Goal: Task Accomplishment & Management: Use online tool/utility

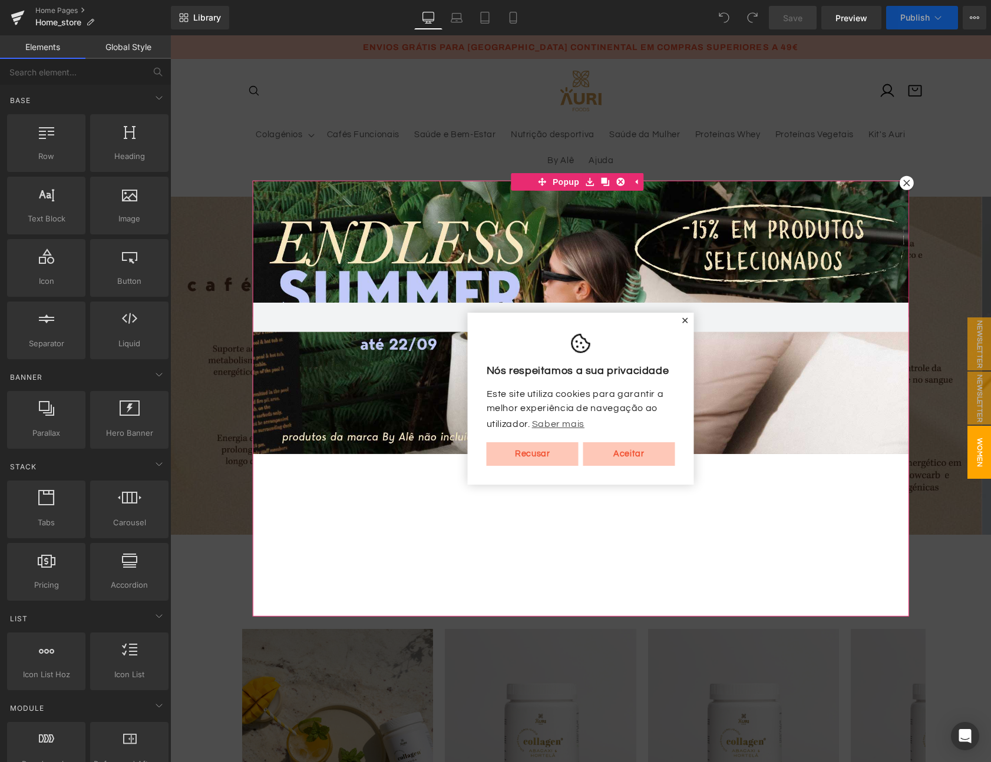
click at [903, 186] on icon at bounding box center [906, 183] width 7 height 7
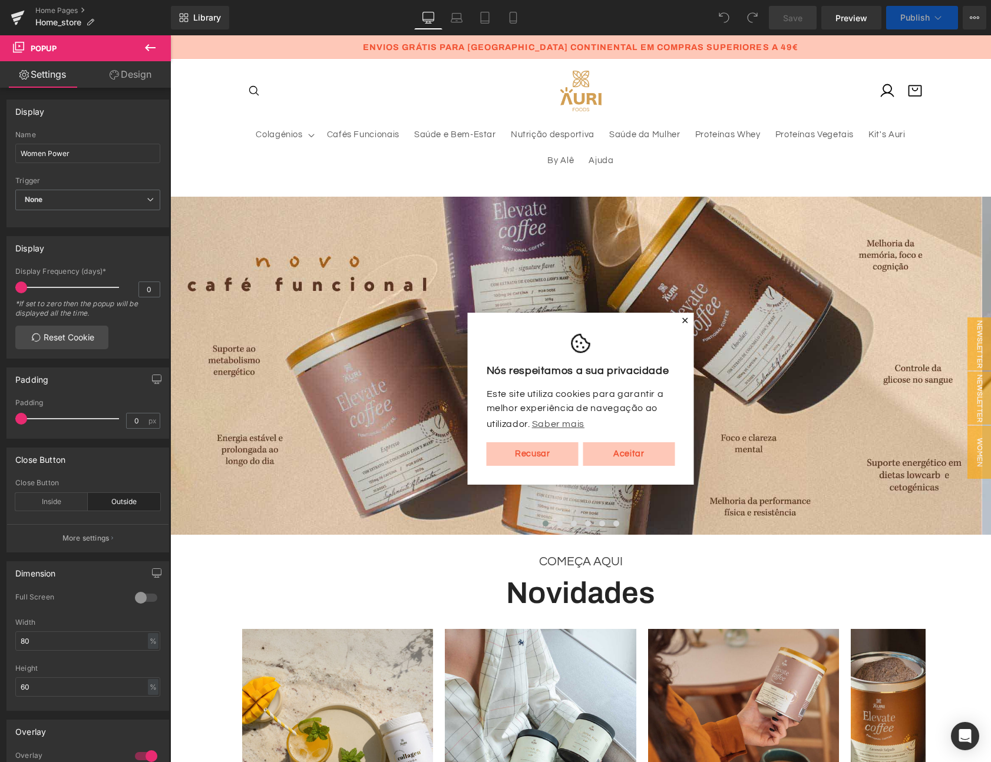
click at [681, 322] on span "✕" at bounding box center [685, 320] width 8 height 7
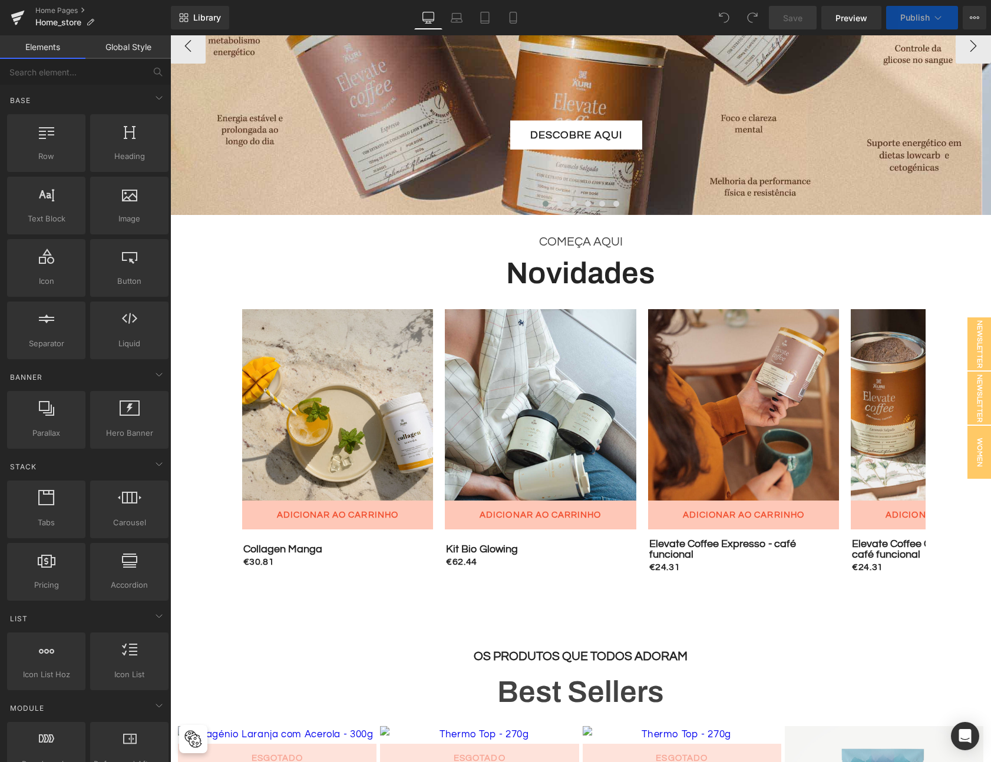
scroll to position [370, 0]
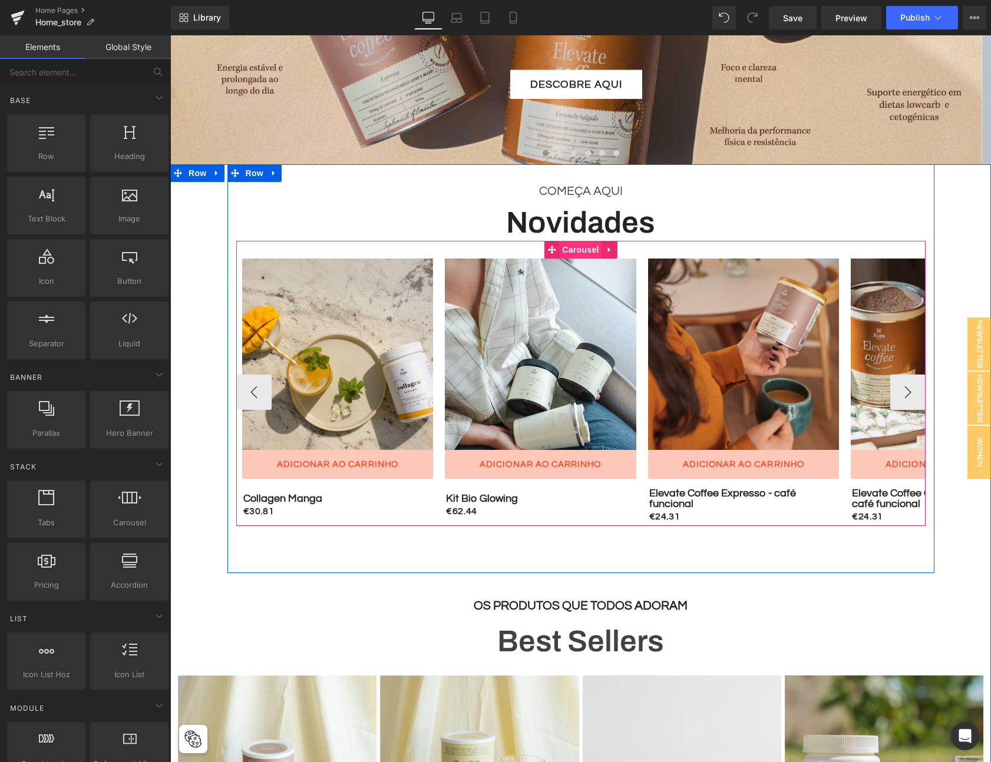
click at [577, 249] on span "Carousel" at bounding box center [580, 250] width 42 height 18
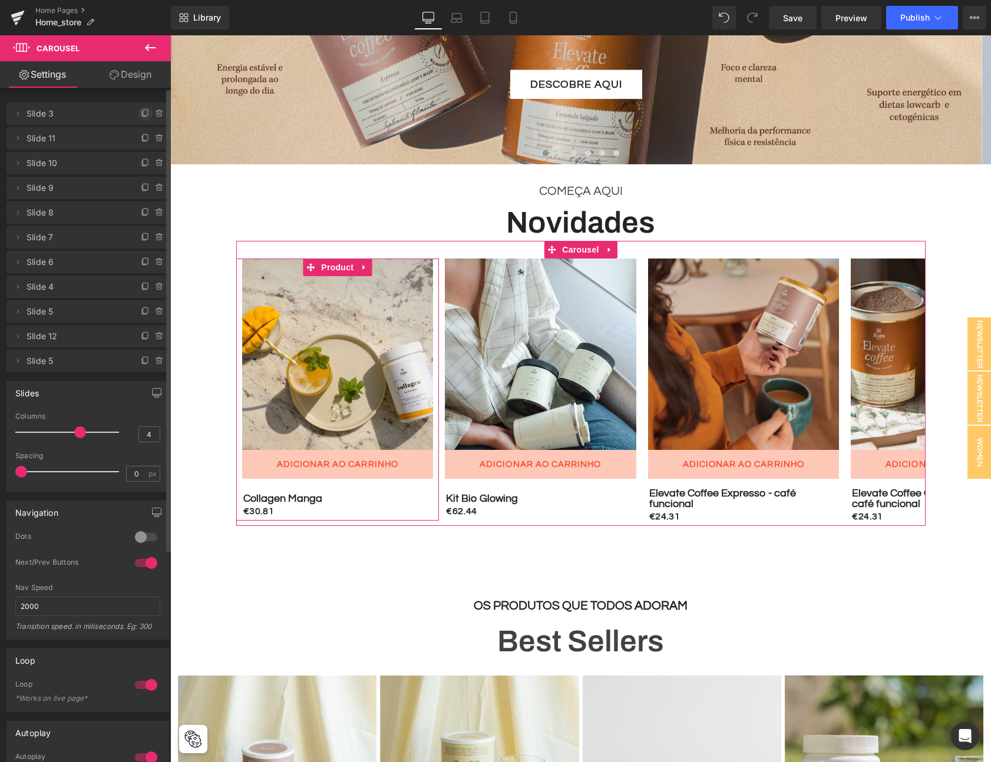
click at [142, 114] on icon at bounding box center [145, 113] width 9 height 9
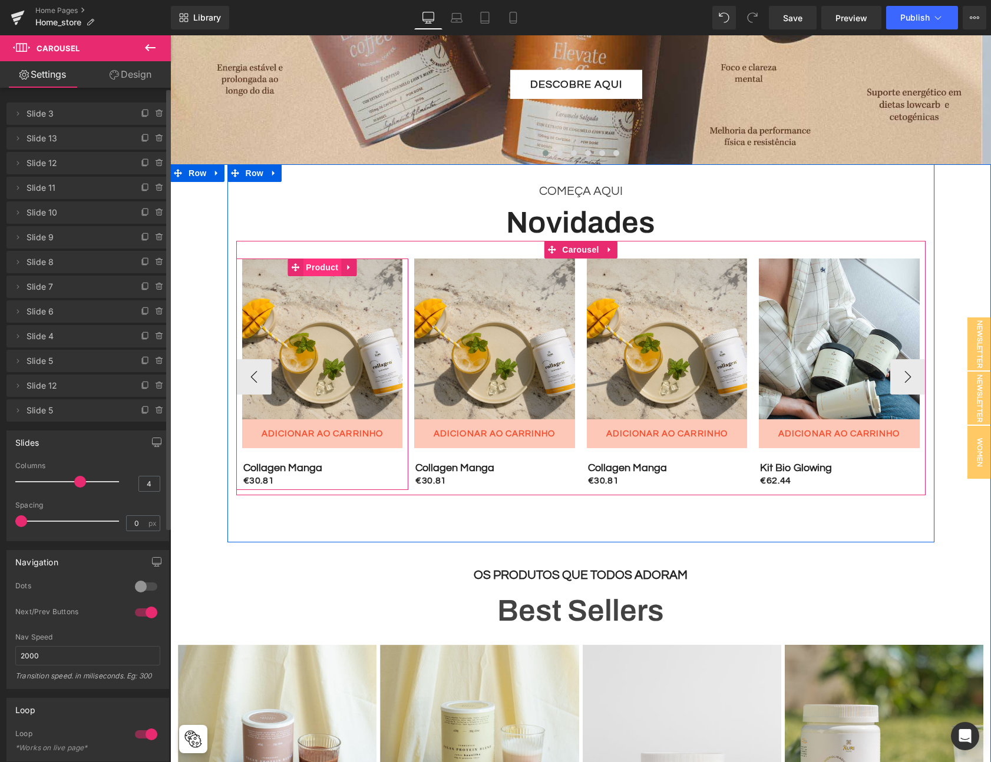
click at [320, 270] on span "Product" at bounding box center [322, 268] width 38 height 18
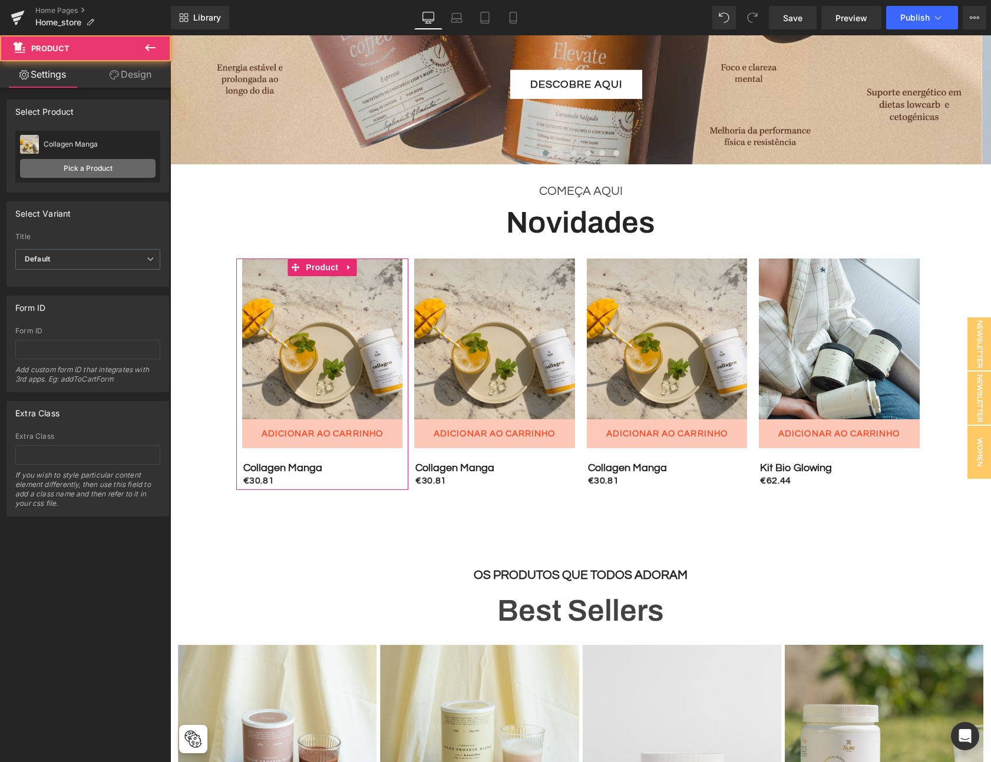
click at [85, 171] on link "Pick a Product" at bounding box center [87, 168] width 135 height 19
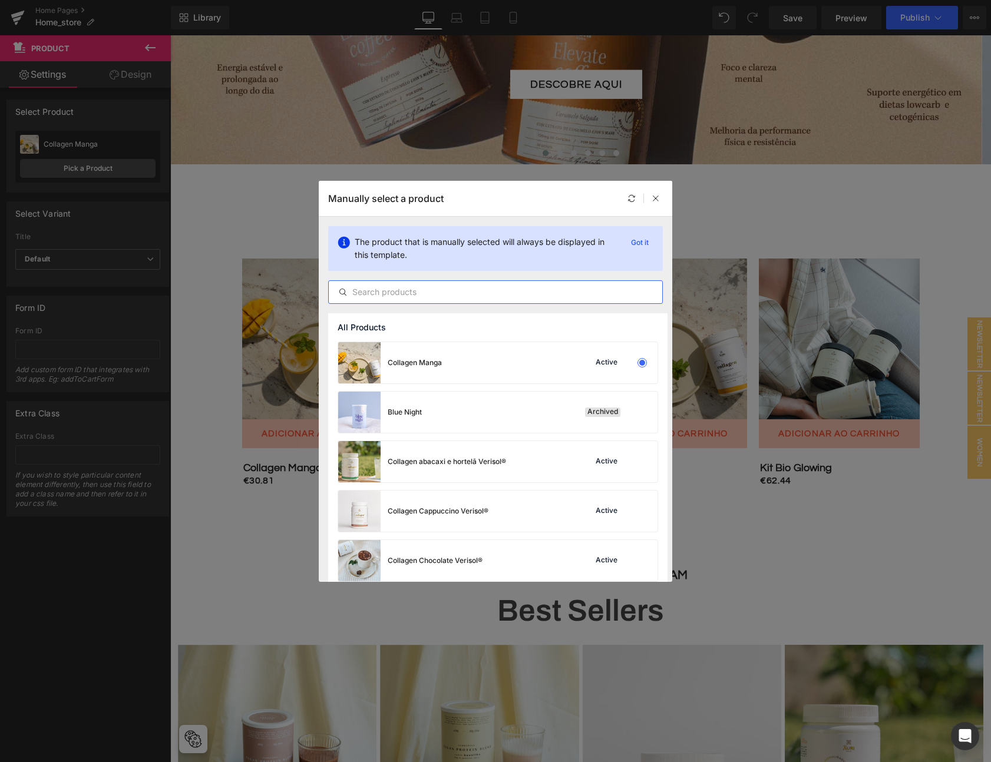
click at [410, 292] on input "text" at bounding box center [495, 292] width 333 height 14
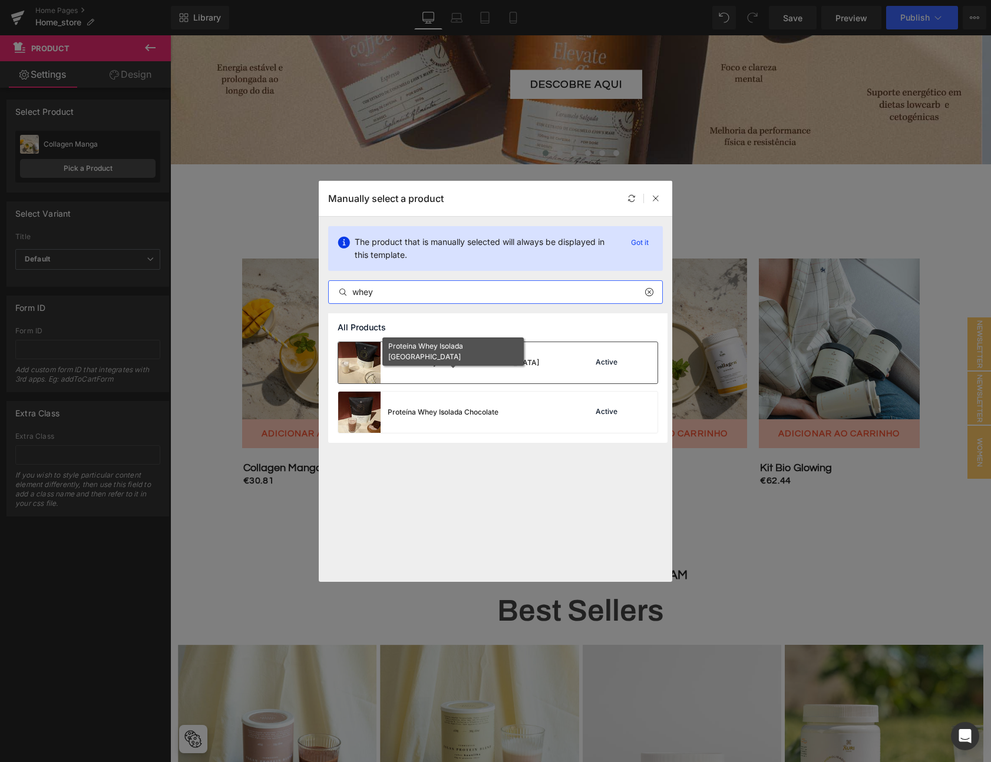
type input "whey"
click at [441, 363] on div "Proteína Whey Isolada [GEOGRAPHIC_DATA]" at bounding box center [463, 362] width 151 height 11
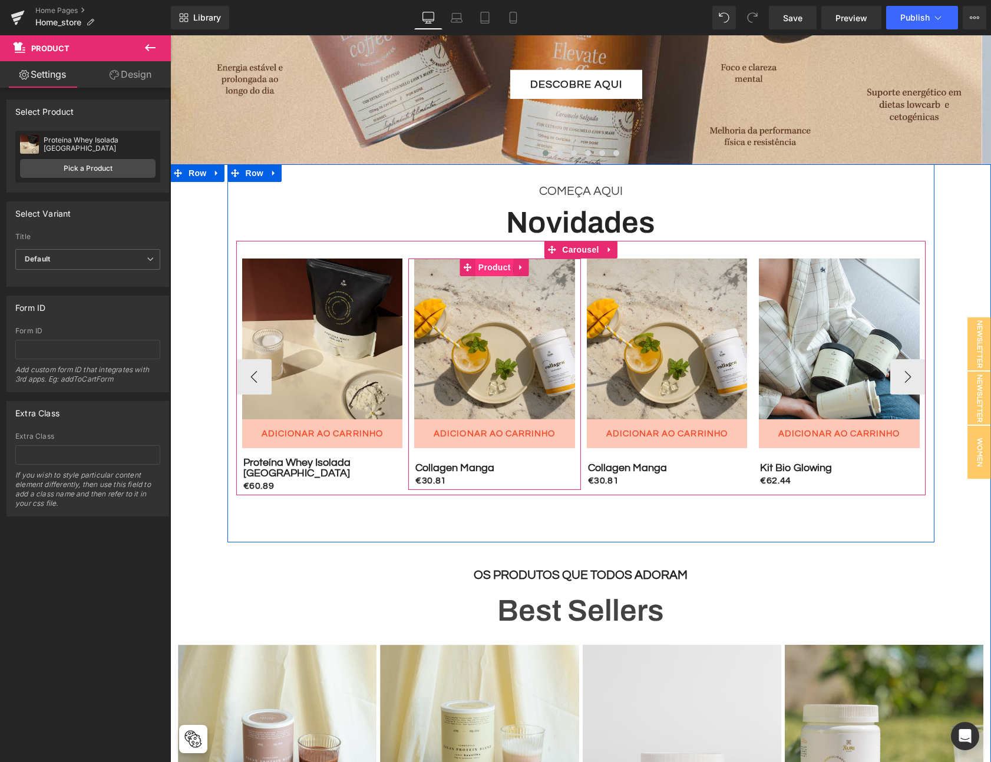
click at [486, 264] on span "Product" at bounding box center [494, 268] width 38 height 18
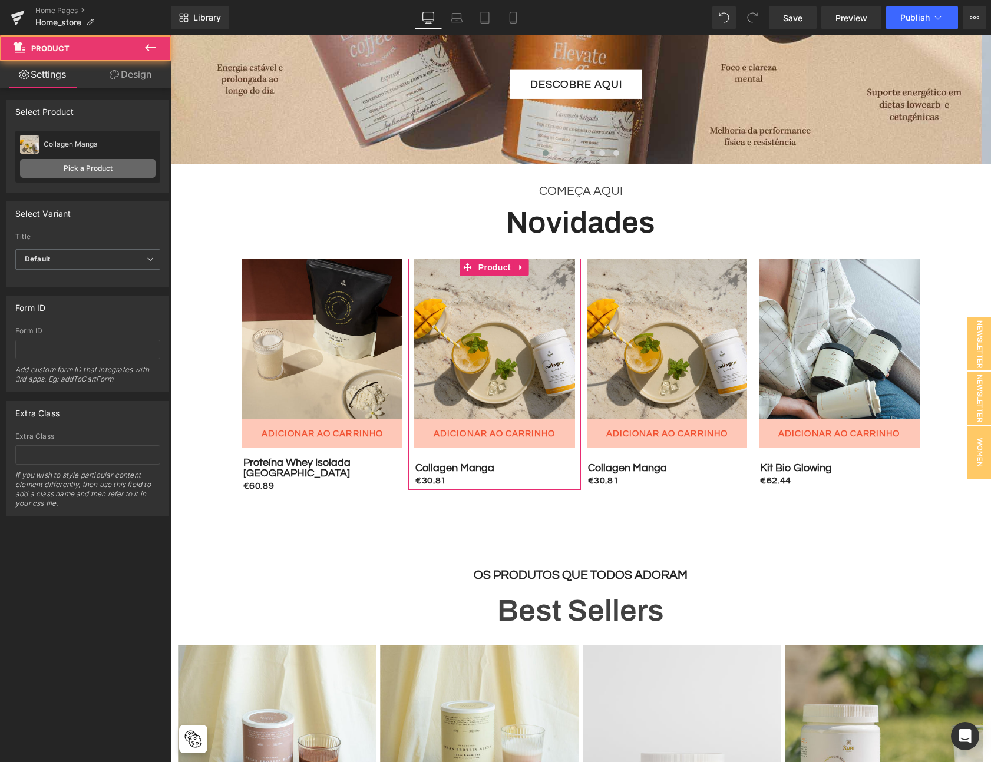
click at [107, 171] on link "Pick a Product" at bounding box center [87, 168] width 135 height 19
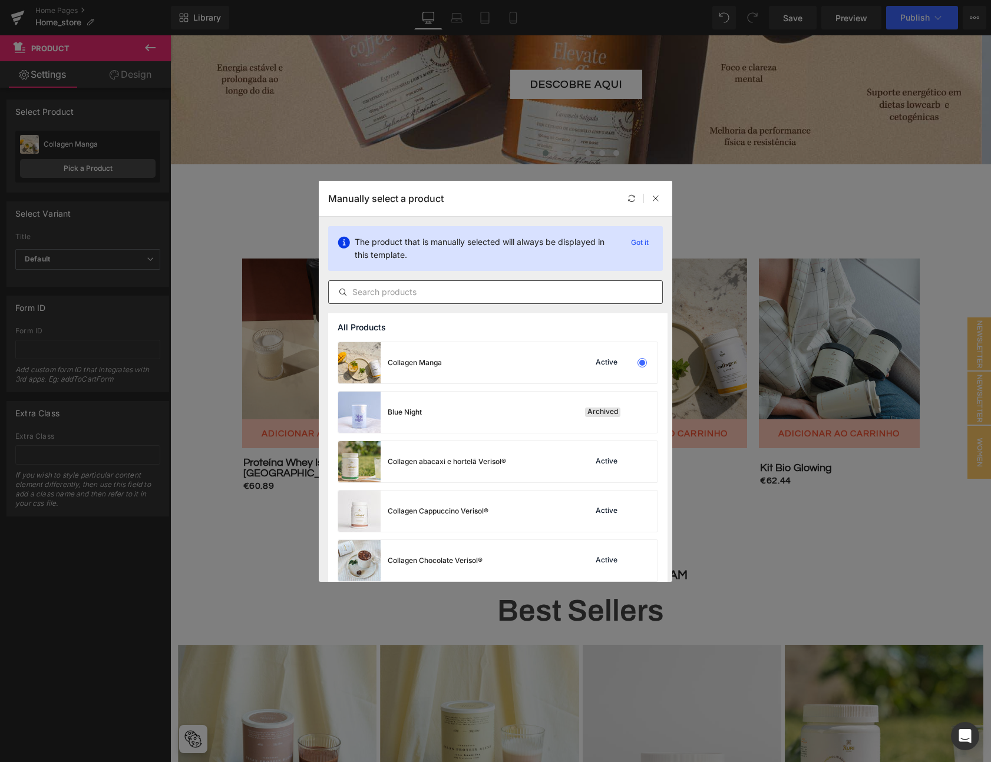
click at [422, 297] on input "text" at bounding box center [495, 292] width 333 height 14
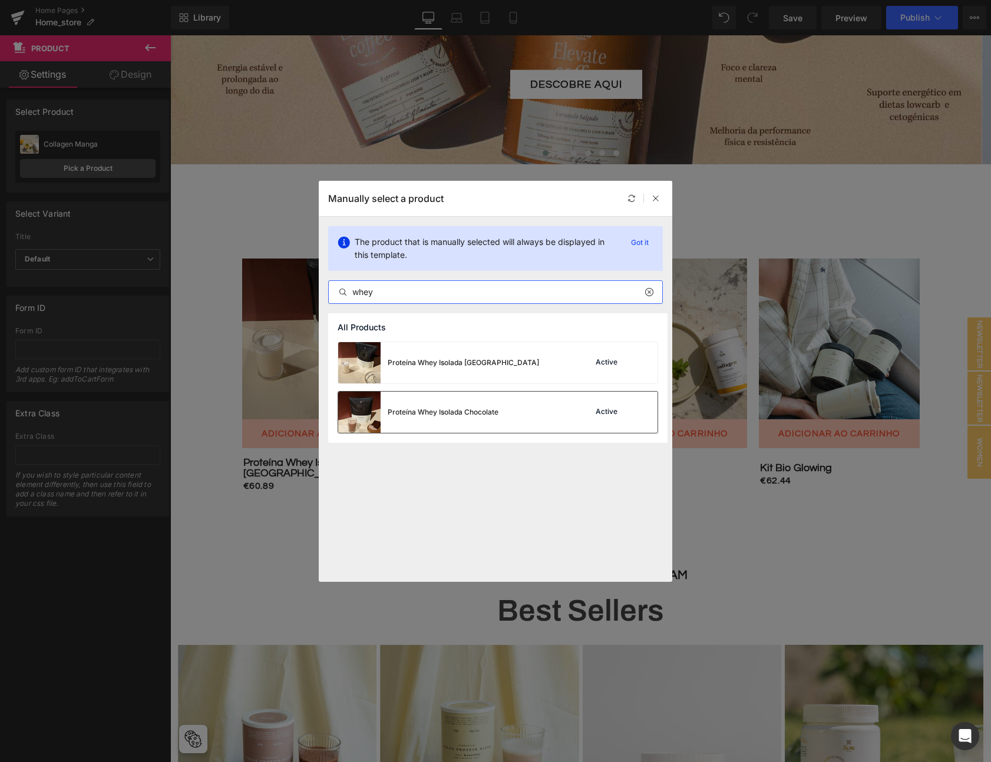
type input "whey"
click at [468, 418] on div "Proteína Whey Isolada Chocolate" at bounding box center [418, 412] width 160 height 41
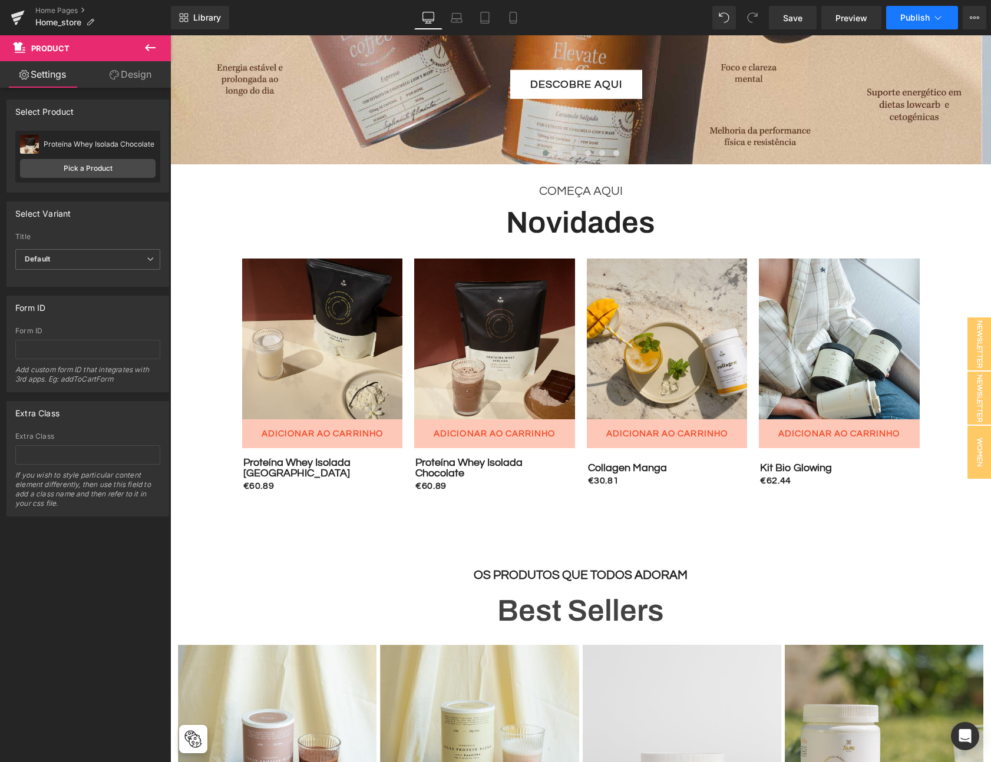
click at [905, 21] on span "Publish" at bounding box center [914, 17] width 29 height 9
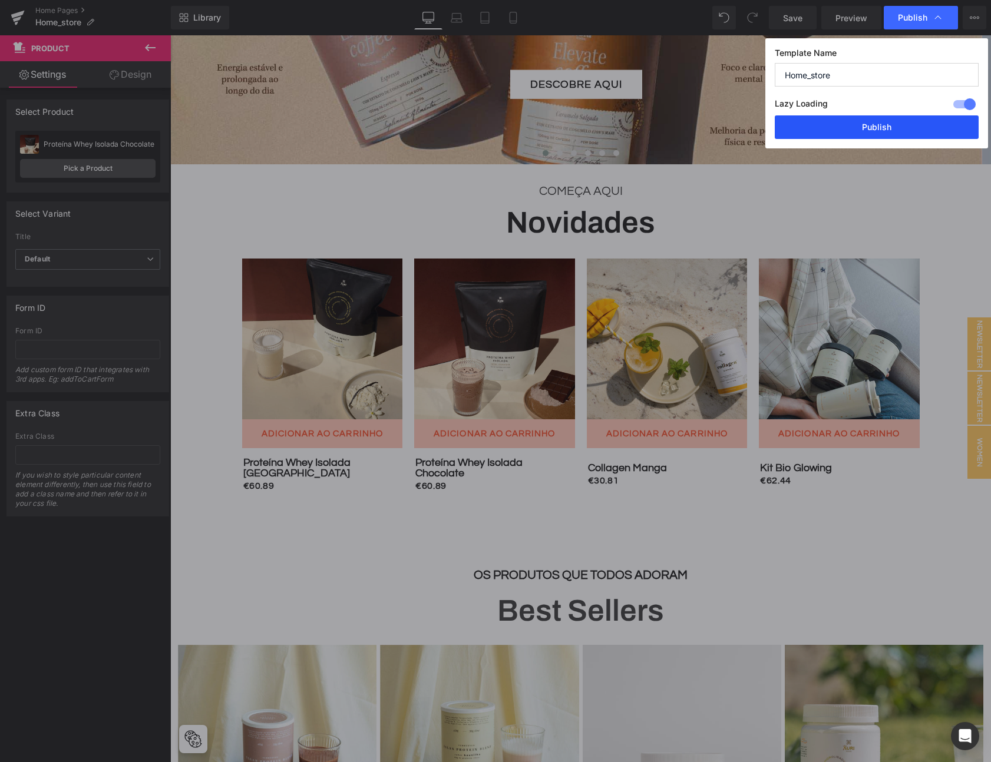
click at [860, 131] on button "Publish" at bounding box center [876, 127] width 204 height 24
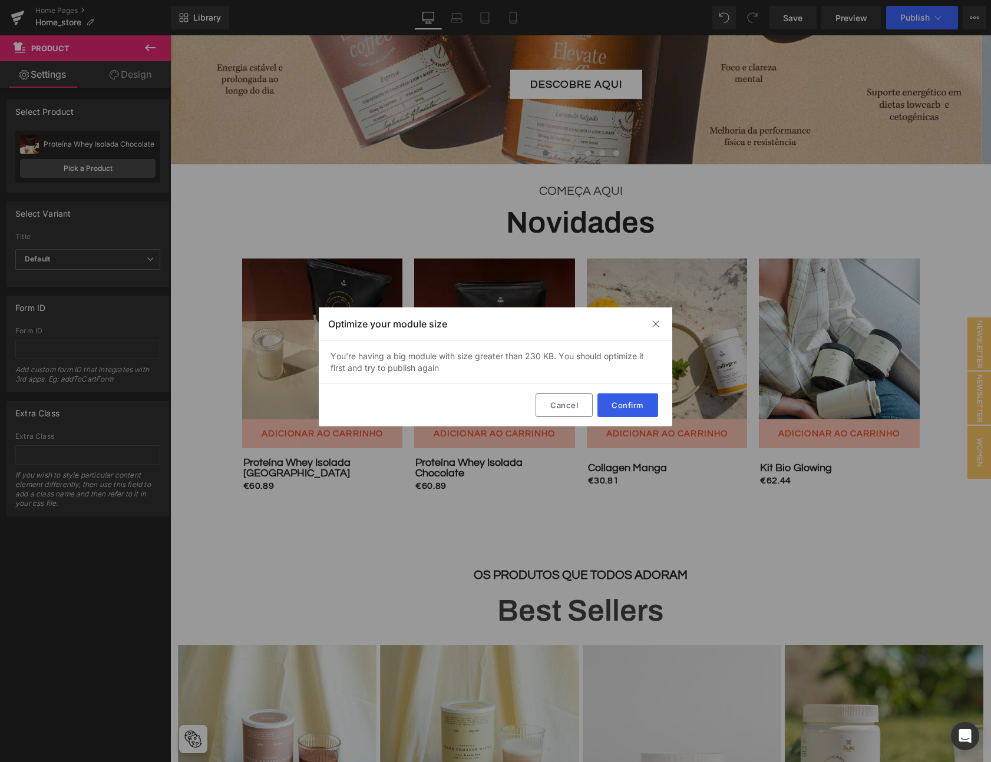
click at [635, 406] on button "Confirm" at bounding box center [627, 405] width 61 height 24
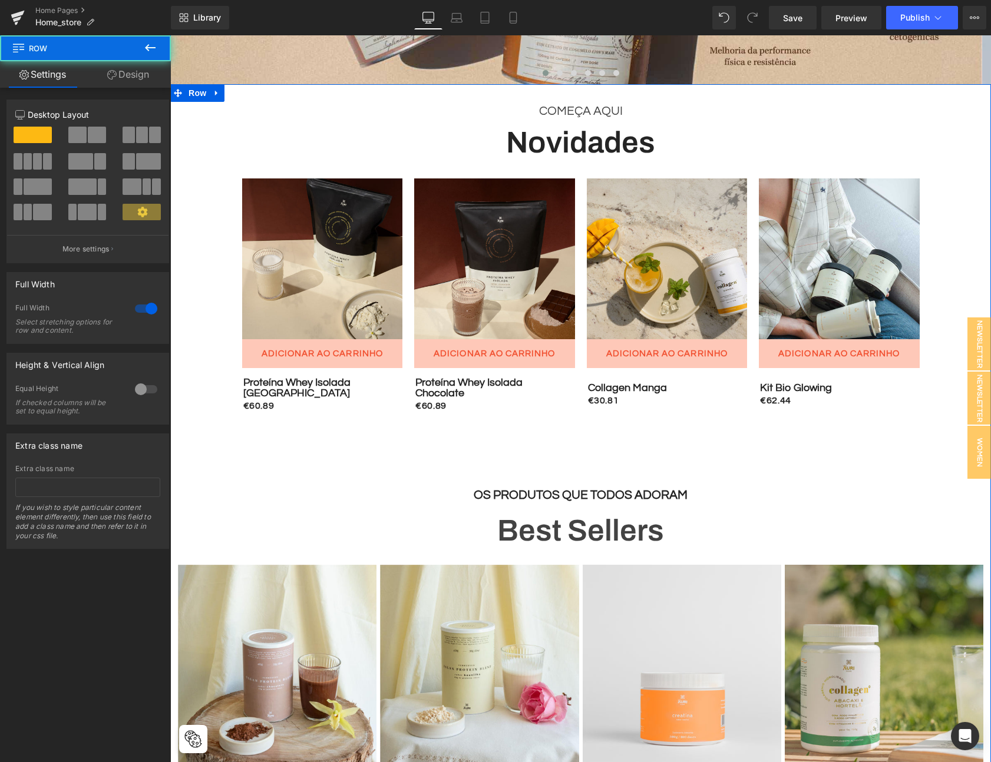
scroll to position [452, 0]
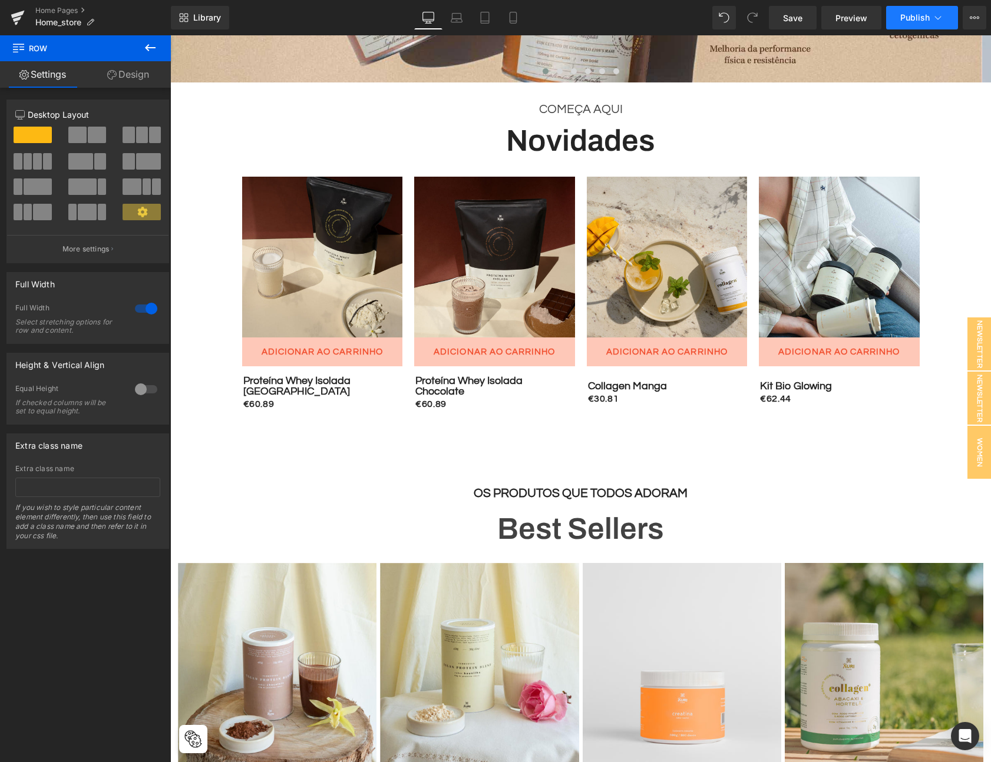
click at [898, 22] on button "Publish" at bounding box center [922, 18] width 72 height 24
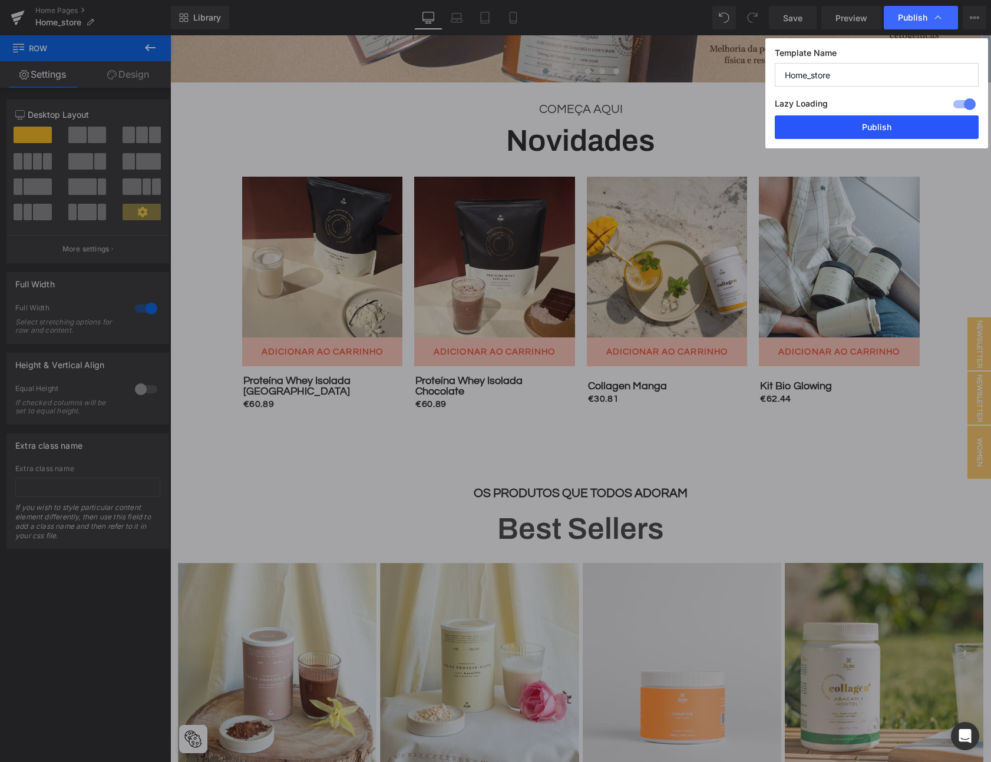
drag, startPoint x: 830, startPoint y: 135, endPoint x: 105, endPoint y: 231, distance: 731.9
click at [830, 135] on button "Publish" at bounding box center [876, 127] width 204 height 24
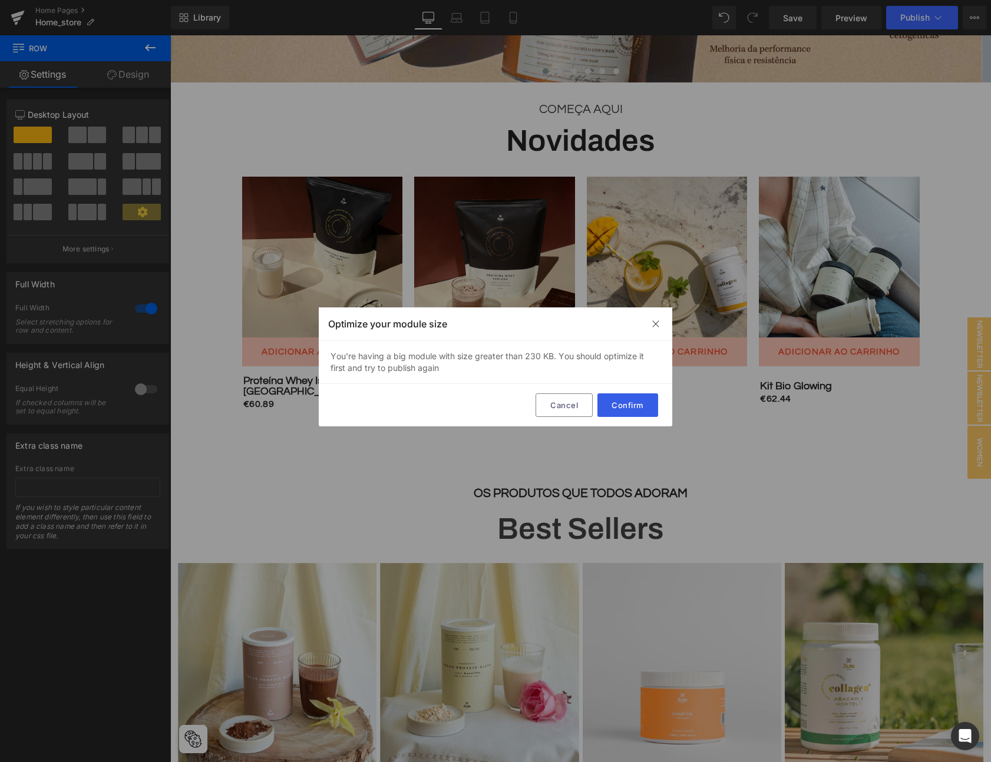
click at [637, 403] on button "Confirm" at bounding box center [627, 405] width 61 height 24
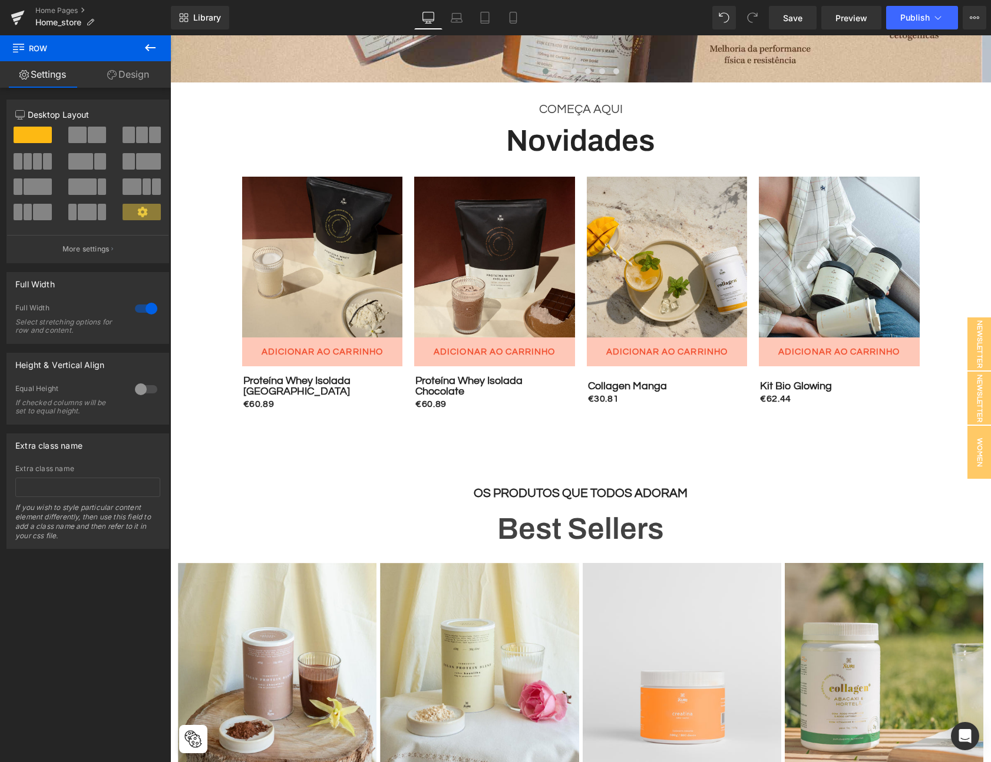
click at [147, 43] on icon at bounding box center [150, 48] width 14 height 14
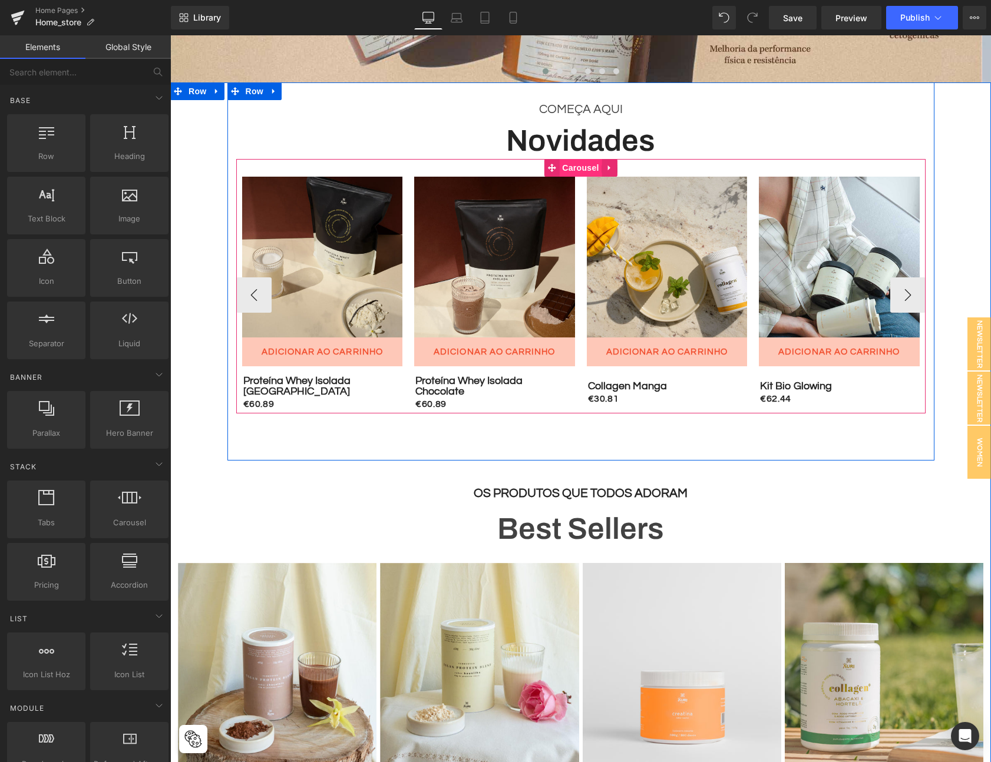
click at [571, 168] on span "Carousel" at bounding box center [580, 168] width 42 height 18
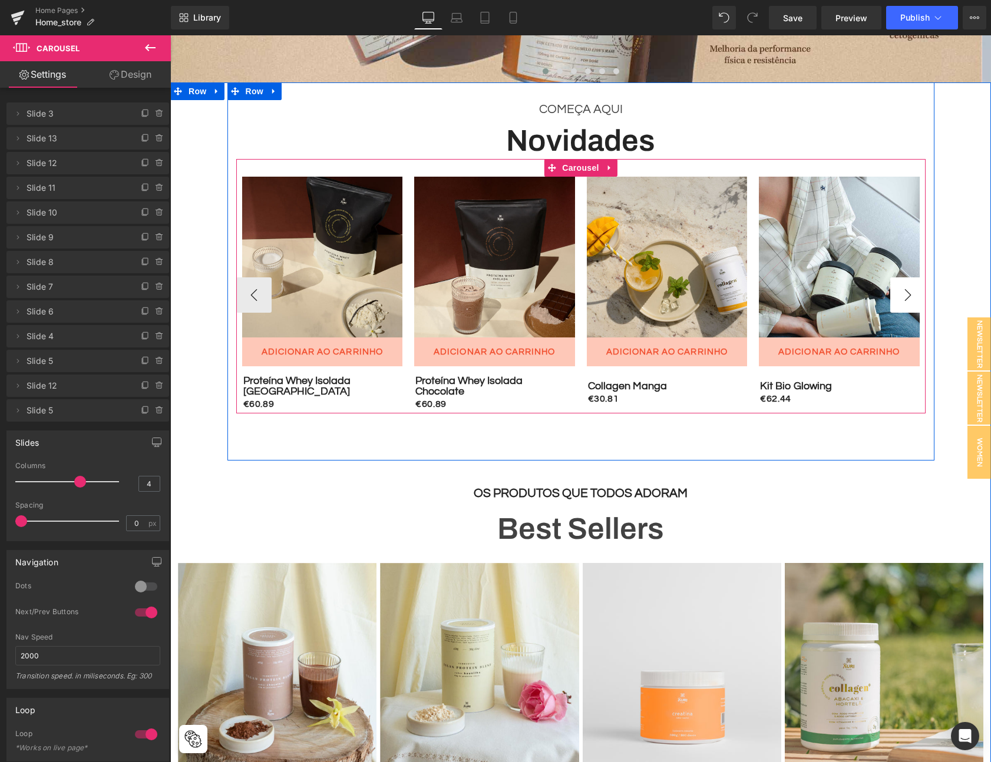
click at [903, 299] on button "›" at bounding box center [907, 294] width 35 height 35
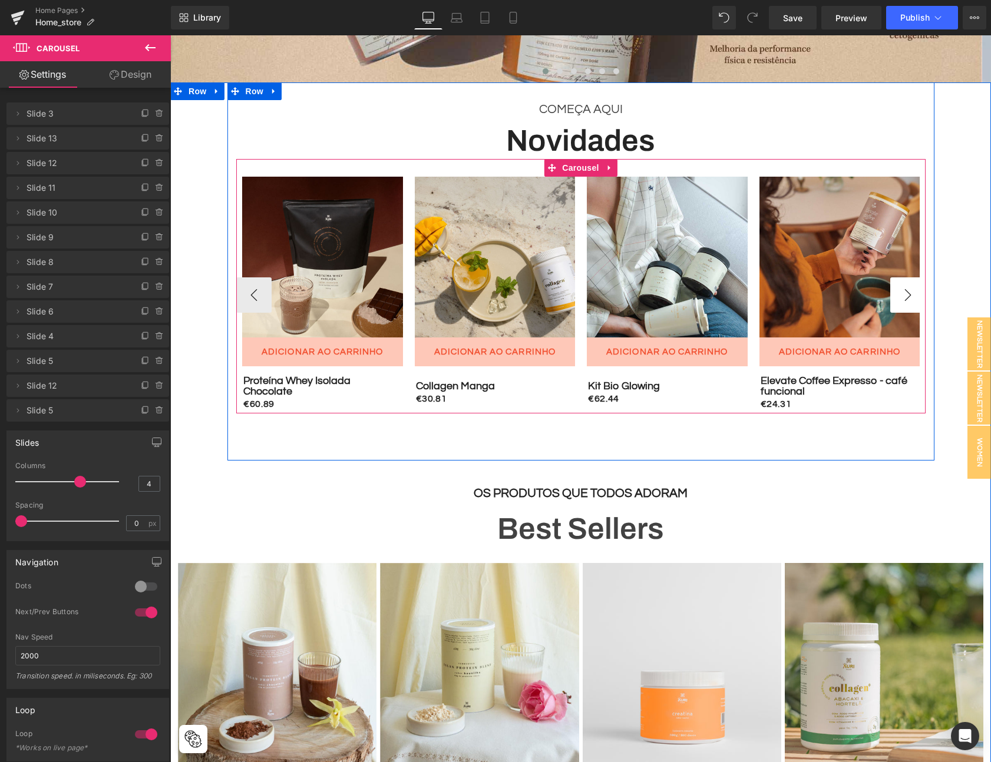
click at [903, 299] on button "›" at bounding box center [907, 294] width 35 height 35
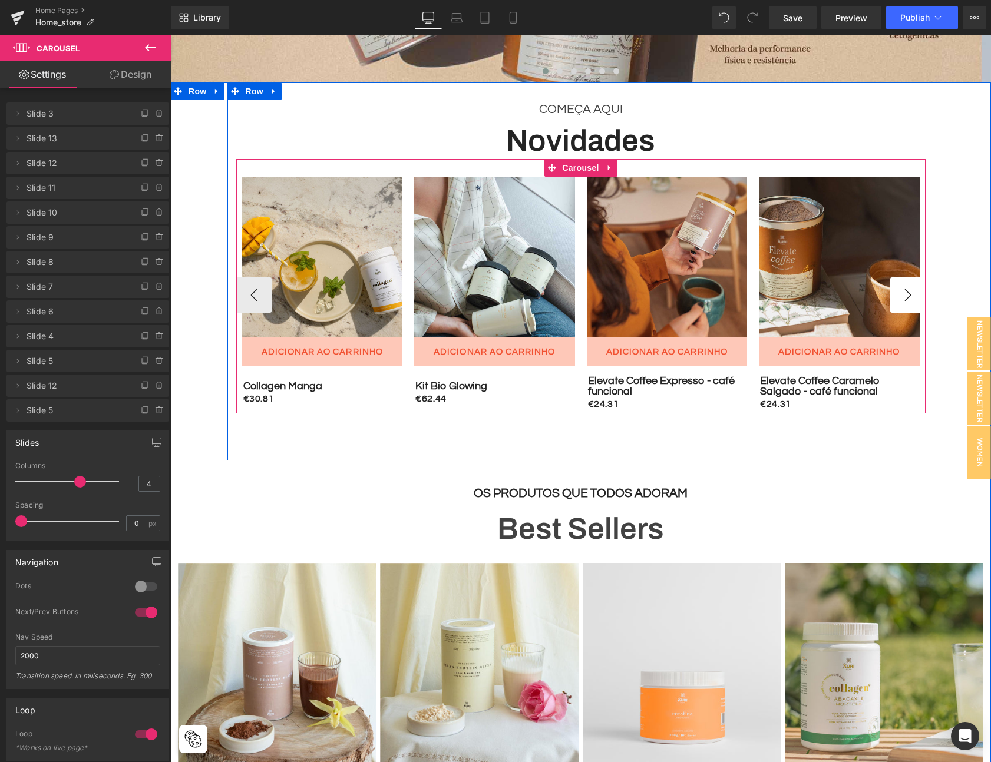
click at [903, 299] on button "›" at bounding box center [907, 294] width 35 height 35
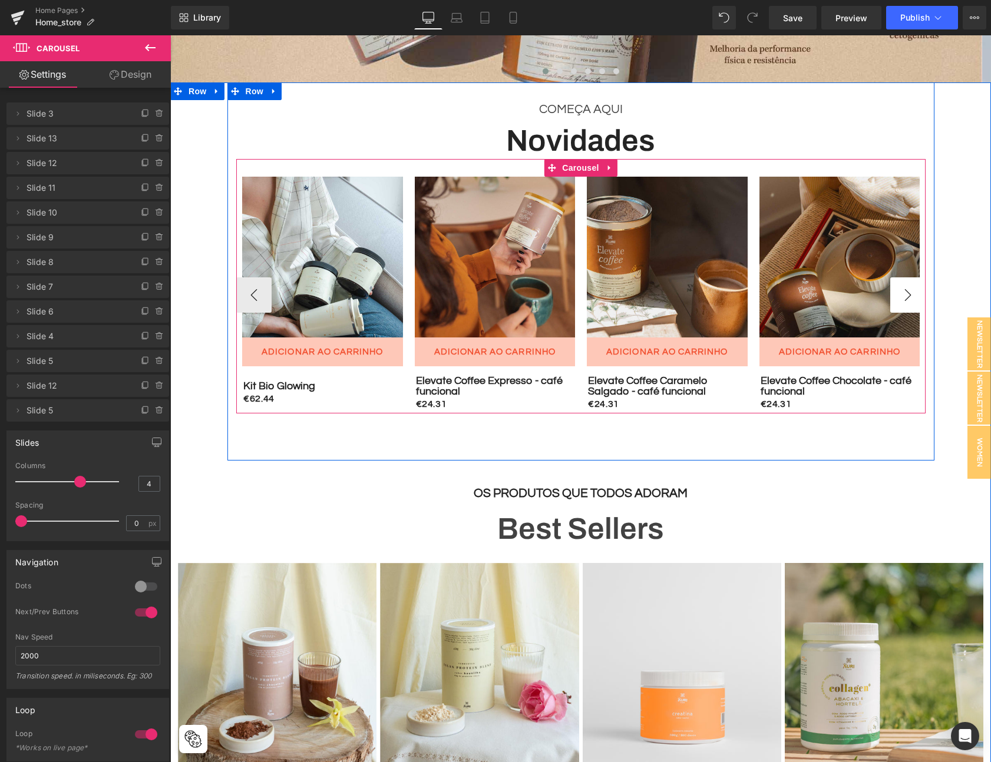
click at [903, 299] on button "›" at bounding box center [907, 294] width 35 height 35
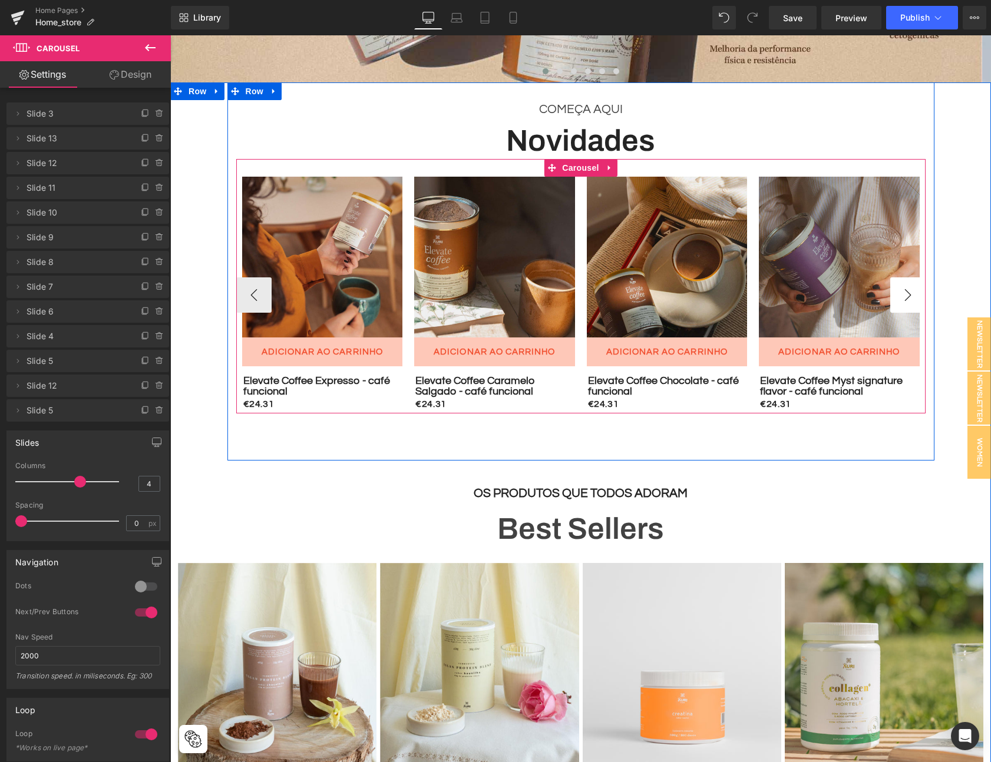
click at [903, 299] on button "›" at bounding box center [907, 294] width 35 height 35
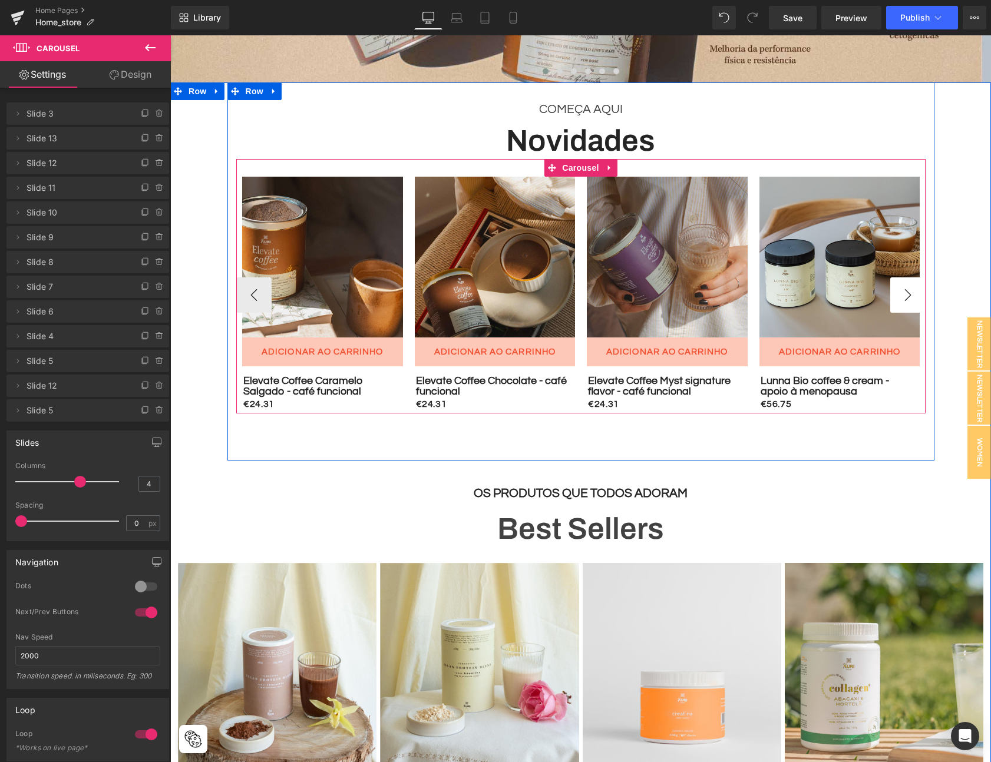
click at [903, 299] on button "›" at bounding box center [907, 294] width 35 height 35
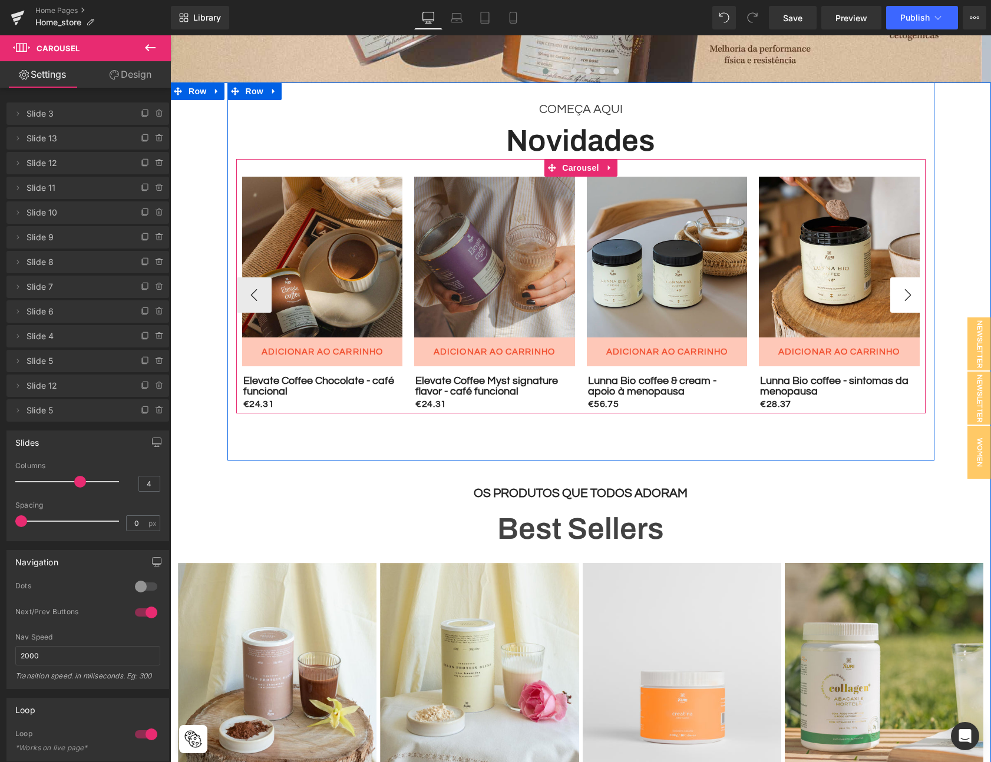
click at [903, 299] on button "›" at bounding box center [907, 294] width 35 height 35
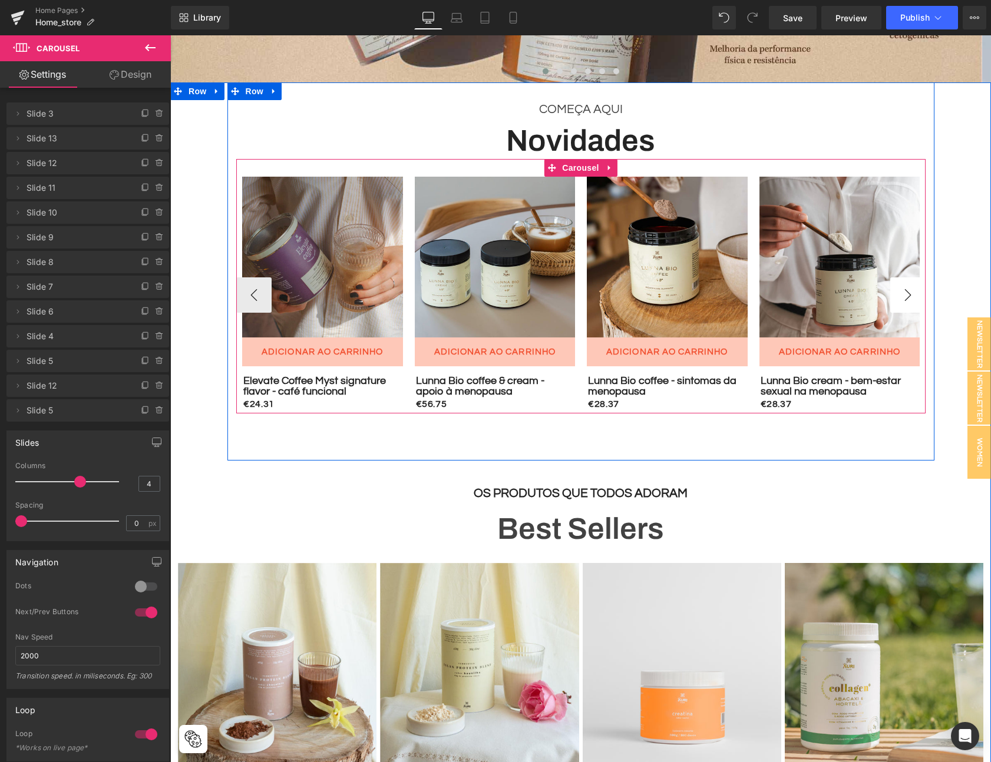
click at [903, 299] on button "›" at bounding box center [907, 294] width 35 height 35
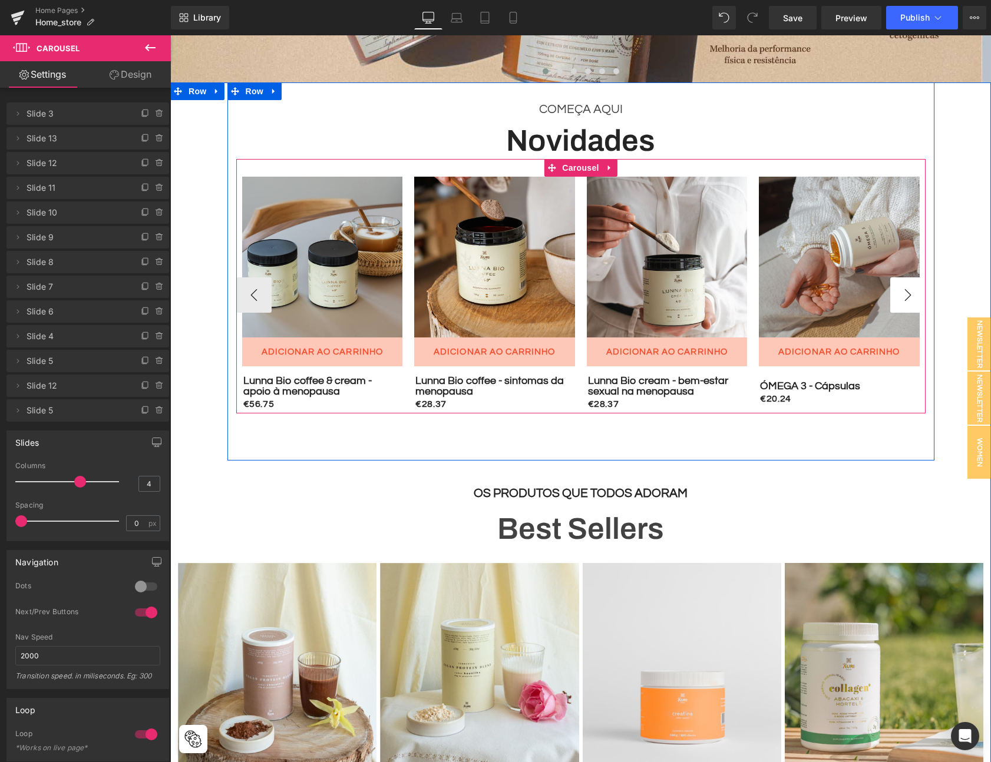
click at [903, 299] on button "›" at bounding box center [907, 294] width 35 height 35
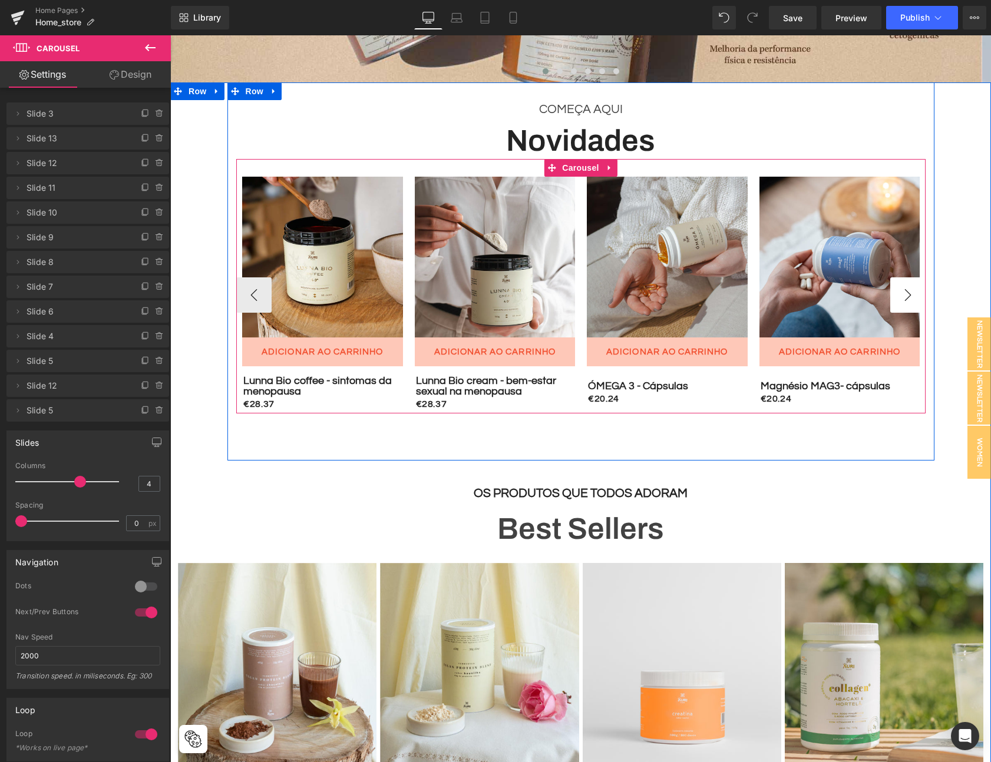
click at [903, 299] on button "›" at bounding box center [907, 294] width 35 height 35
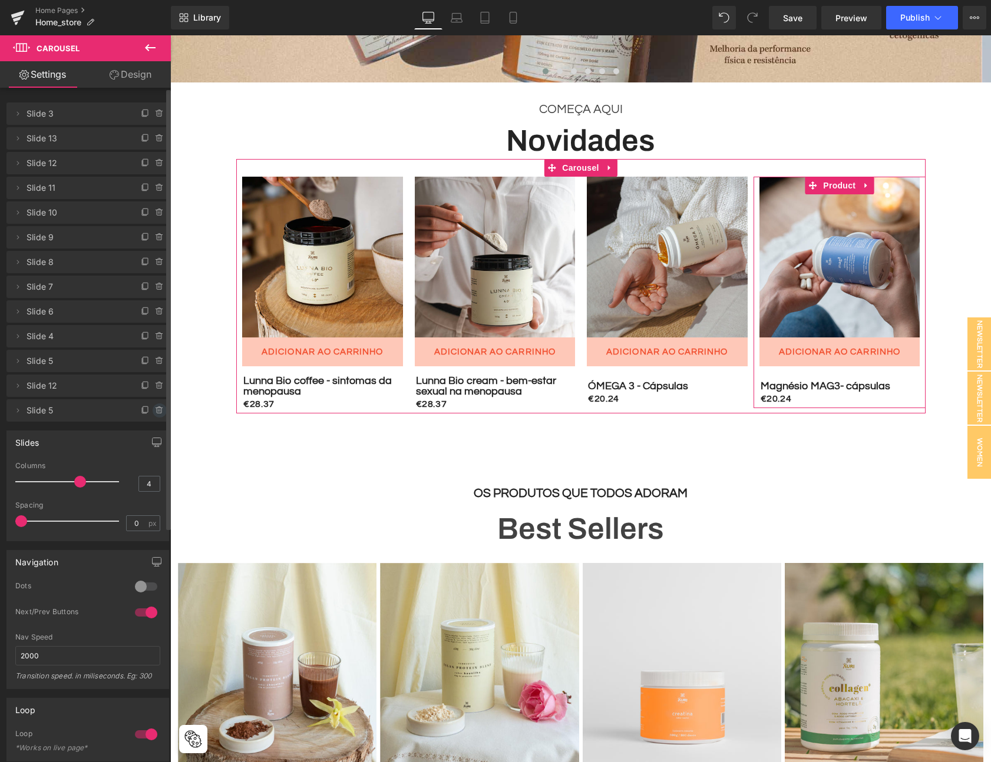
click at [158, 415] on icon at bounding box center [159, 410] width 9 height 9
click at [143, 413] on button "Delete" at bounding box center [146, 410] width 37 height 15
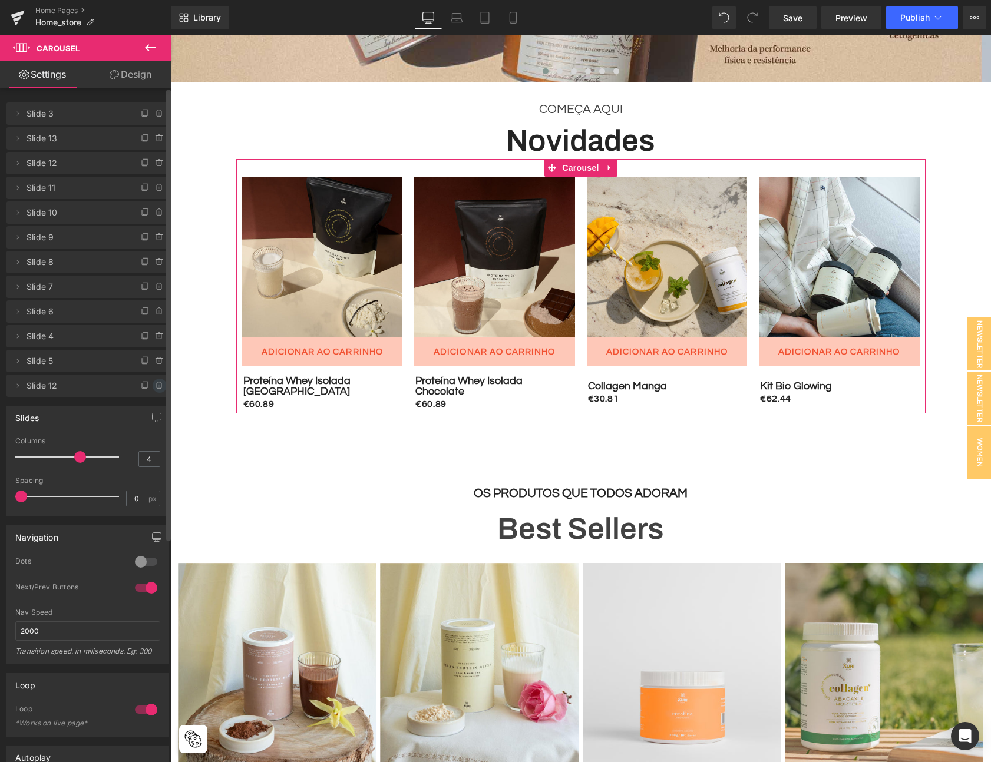
click at [158, 386] on icon at bounding box center [159, 385] width 9 height 9
click at [153, 388] on button "Delete" at bounding box center [146, 386] width 37 height 15
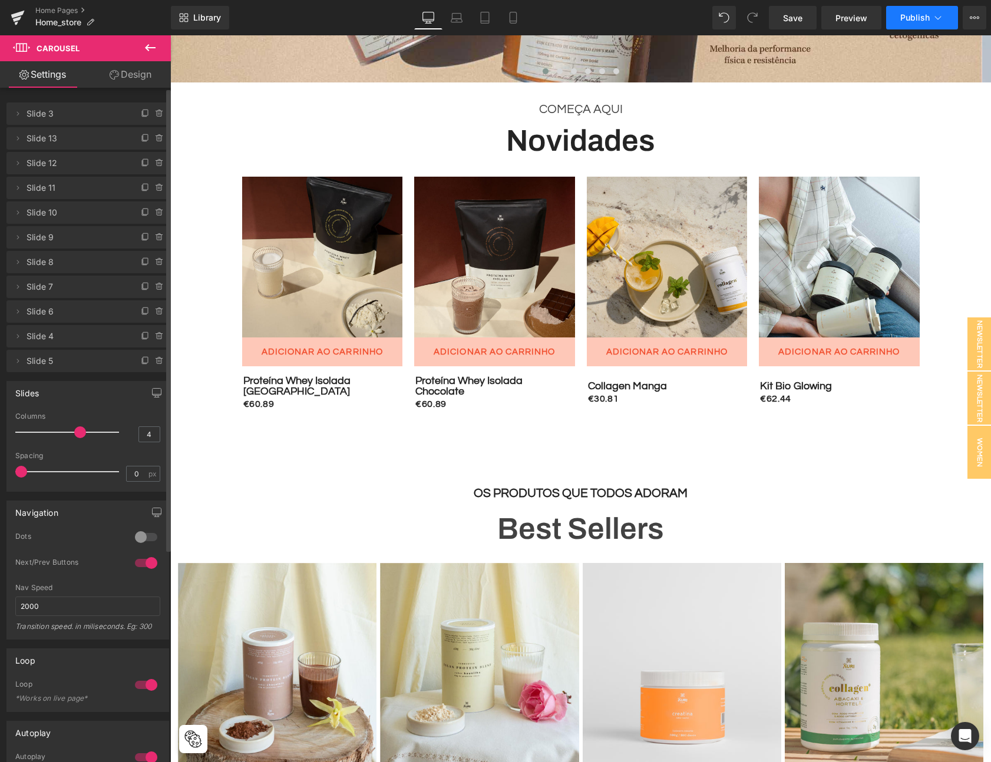
click at [902, 29] on div "Library Desktop Desktop Laptop Tablet Mobile Save Preview Publish Scheduled Vie…" at bounding box center [581, 17] width 820 height 35
click at [912, 19] on span "Publish" at bounding box center [914, 17] width 29 height 9
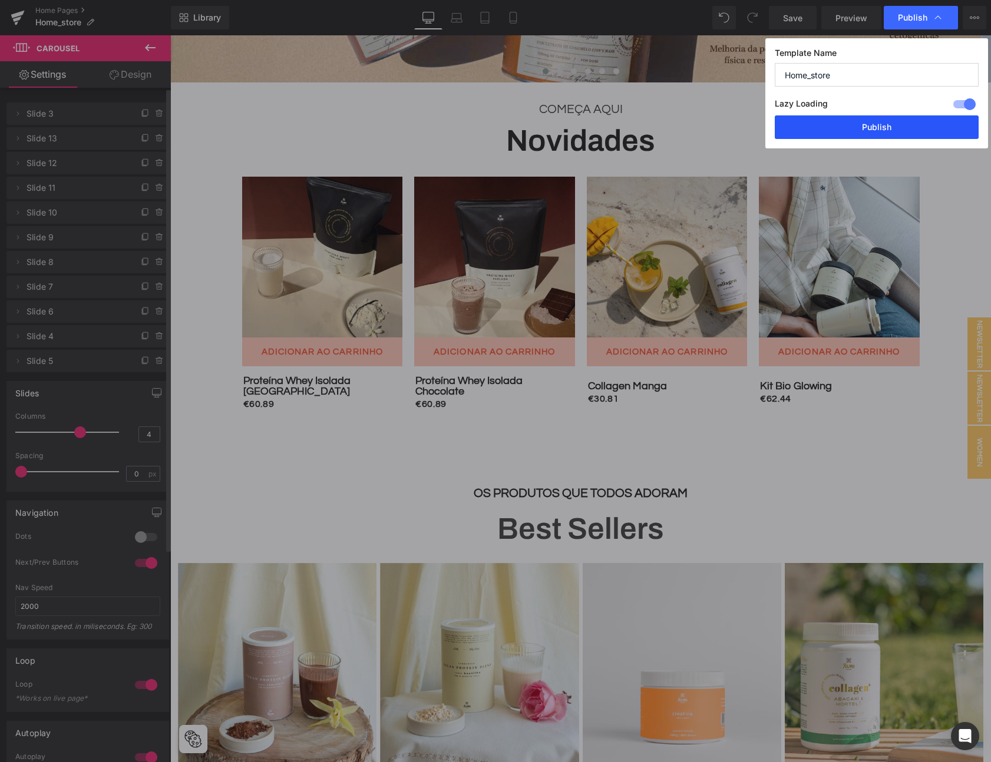
click at [911, 130] on button "Publish" at bounding box center [876, 127] width 204 height 24
